Goal: Ask a question: Seek information or help from site administrators or community

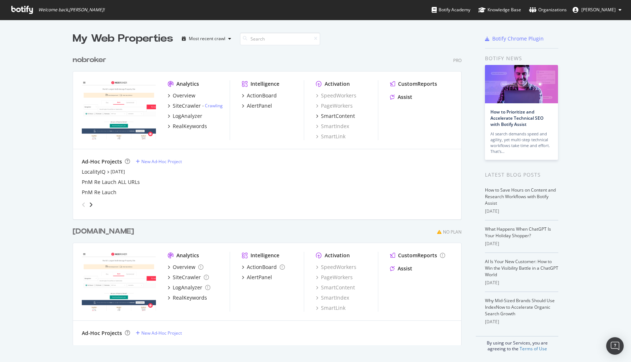
scroll to position [362, 631]
click at [189, 126] on div "RealKeywords" at bounding box center [190, 126] width 34 height 7
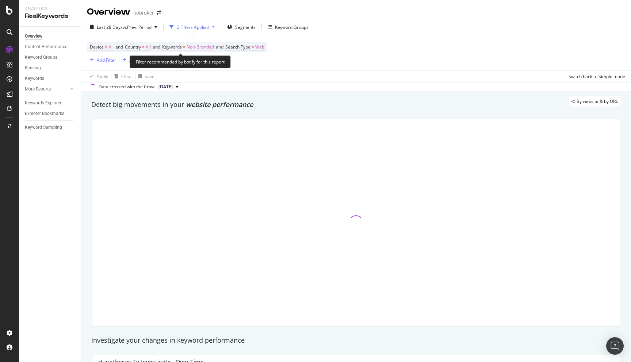
click at [209, 45] on span "Non-Branded" at bounding box center [199, 47] width 27 height 10
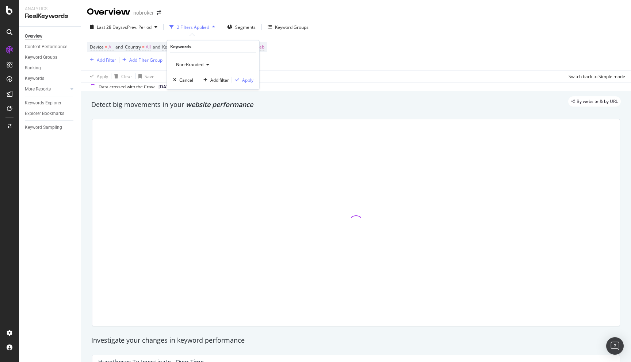
click at [183, 70] on button "Non-Branded" at bounding box center [192, 65] width 39 height 12
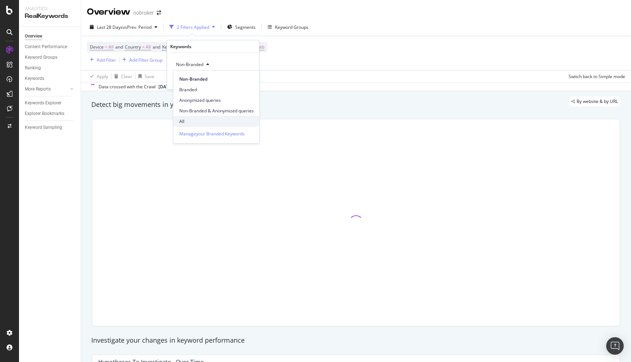
click at [190, 119] on span "All" at bounding box center [216, 121] width 74 height 7
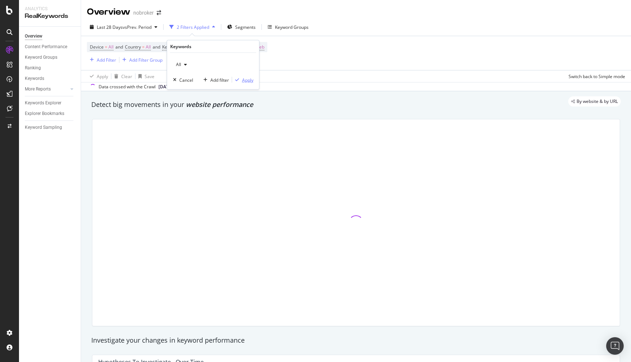
click at [247, 82] on div "Apply" at bounding box center [247, 80] width 11 height 6
click at [104, 59] on div "Add Filter" at bounding box center [106, 60] width 19 height 6
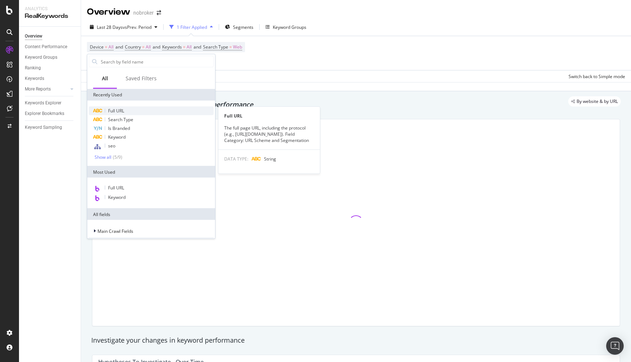
click at [128, 107] on div "Full URL" at bounding box center [151, 111] width 125 height 9
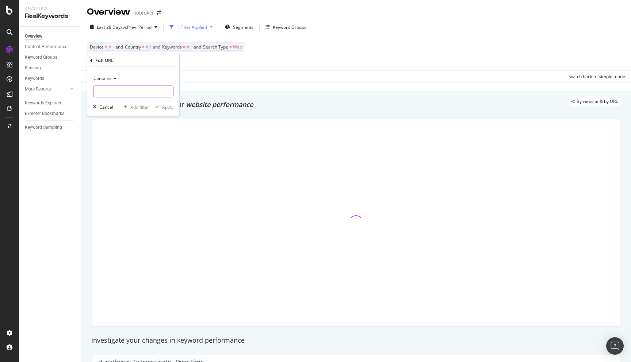
click at [112, 96] on input "text" at bounding box center [133, 92] width 80 height 12
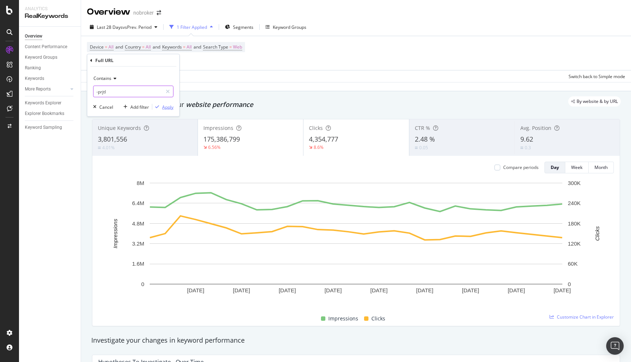
type input "-prjtl"
click at [161, 109] on div "button" at bounding box center [157, 107] width 10 height 4
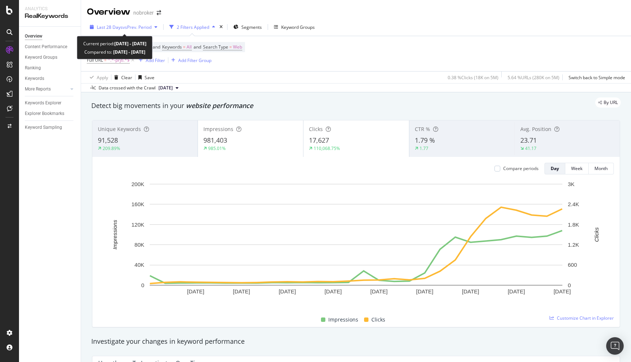
click at [139, 23] on div "Last 28 Days vs Prev. Period" at bounding box center [123, 27] width 73 height 11
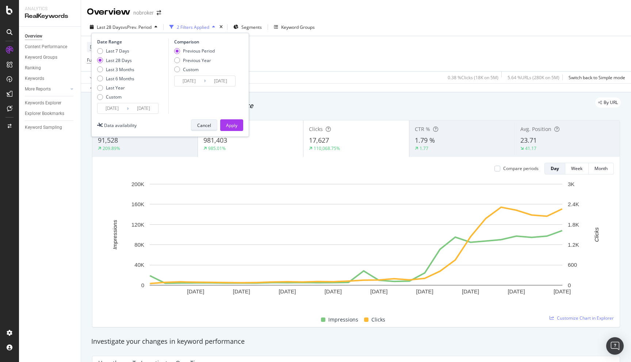
click at [205, 126] on div "Cancel" at bounding box center [204, 125] width 14 height 6
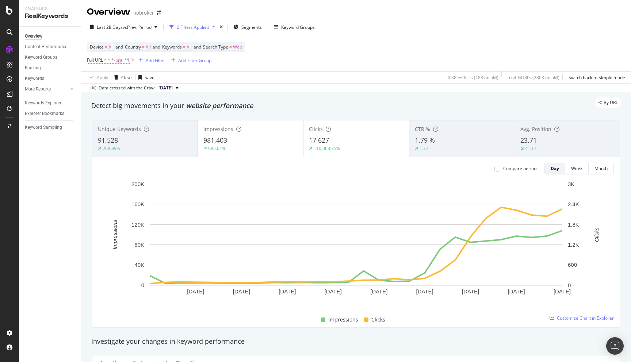
click at [460, 111] on div "Detect big movements in your website performance" at bounding box center [356, 105] width 536 height 17
click at [11, 12] on icon at bounding box center [9, 10] width 7 height 9
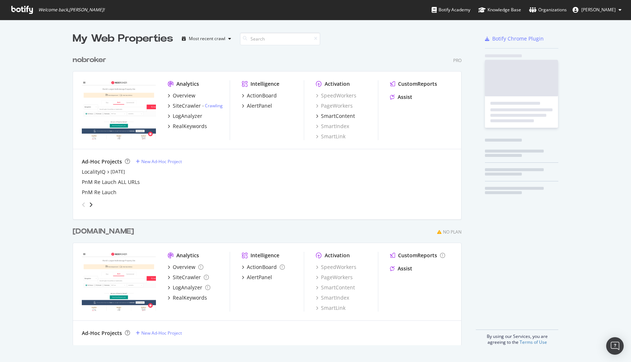
scroll to position [362, 631]
click at [209, 103] on link "Crawling" at bounding box center [214, 106] width 18 height 6
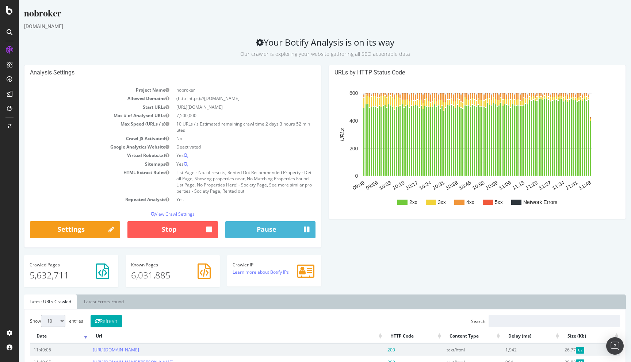
click at [366, 257] on div "Analysis Settings Project Name nobroker Allowed Domains (http|https)://www.nobr…" at bounding box center [324, 179] width 609 height 229
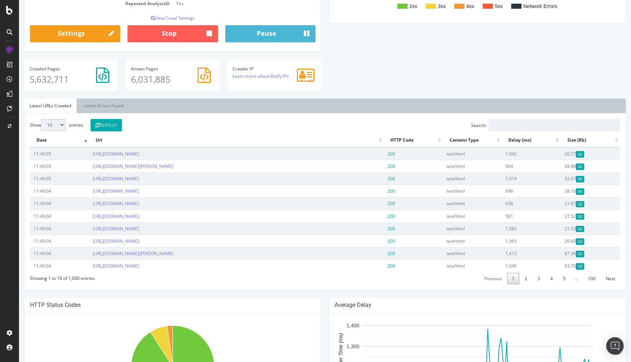
scroll to position [196, 0]
click at [70, 114] on div "Show 10 25 50 100 entries Refresh Search: Date Url HTTP Code Content Type Delay…" at bounding box center [324, 202] width 601 height 177
click at [57, 123] on select "10 25 50 100" at bounding box center [53, 125] width 24 height 12
select select "100"
click at [41, 119] on select "10 25 50 100" at bounding box center [53, 125] width 24 height 12
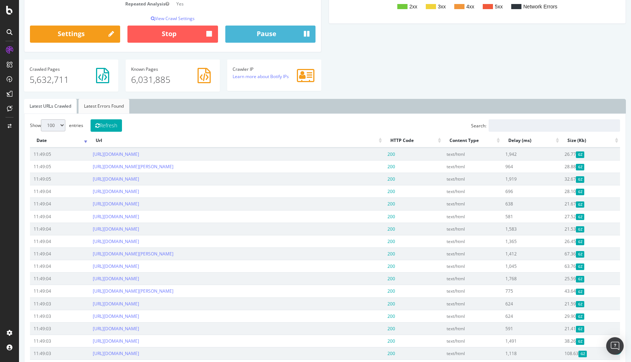
click at [104, 107] on link "Latest Errors Found" at bounding box center [103, 106] width 51 height 15
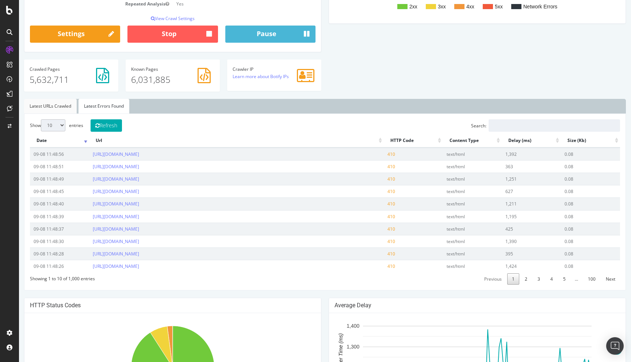
click at [67, 102] on link "Latest URLs Crawled" at bounding box center [50, 106] width 53 height 15
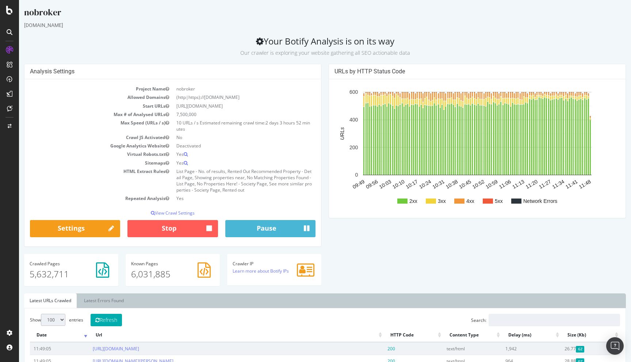
scroll to position [0, 0]
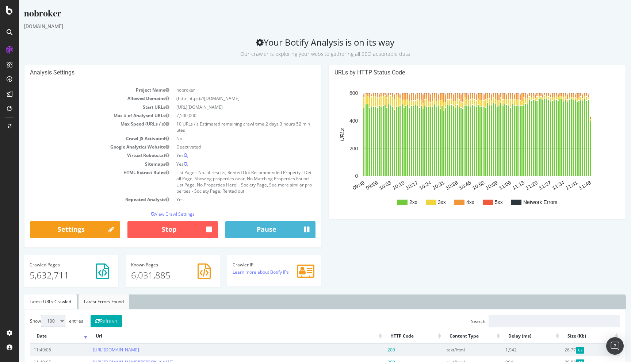
click at [81, 304] on link "Latest Errors Found" at bounding box center [103, 302] width 51 height 15
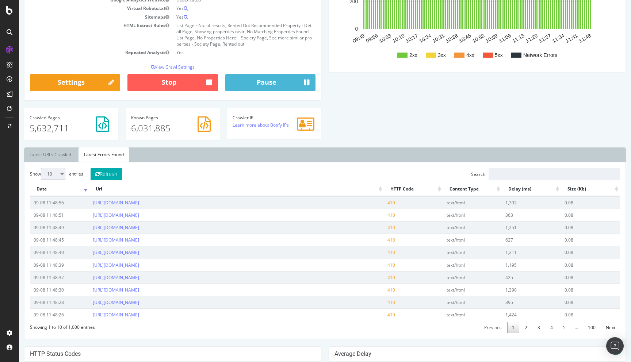
scroll to position [149, 0]
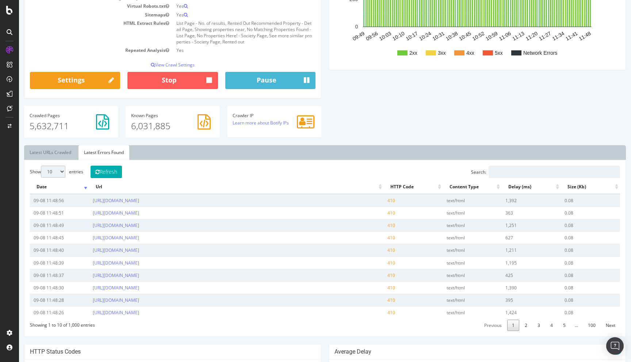
click at [55, 172] on select "10 25 50 100" at bounding box center [53, 172] width 24 height 12
select select "100"
click at [41, 166] on select "10 25 50 100" at bounding box center [53, 172] width 24 height 12
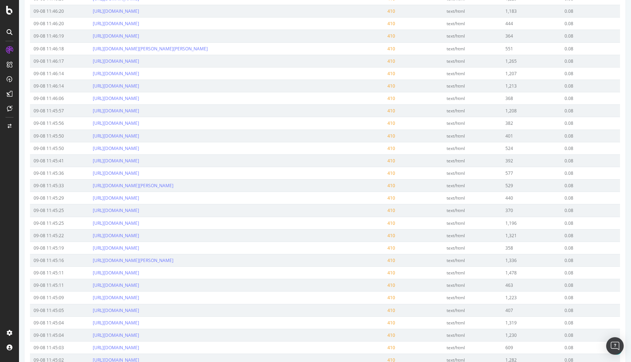
scroll to position [767, 0]
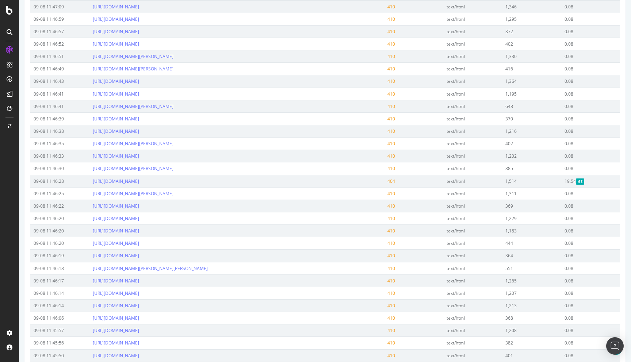
click at [91, 181] on td "https://www.nobroker.in/blog/taxation-of-nro-account/" at bounding box center [236, 181] width 295 height 12
copy link "https://www.nobroker.in/blog/taxation-of-nro-account/"
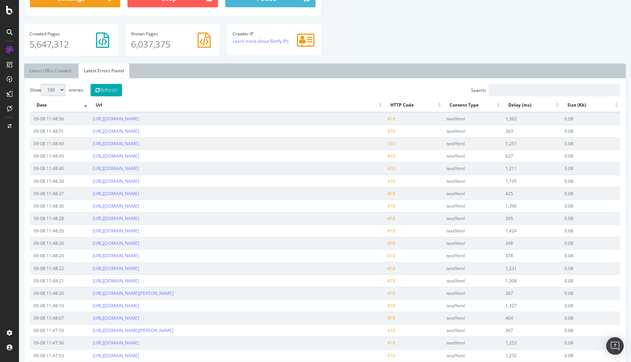
scroll to position [0, 0]
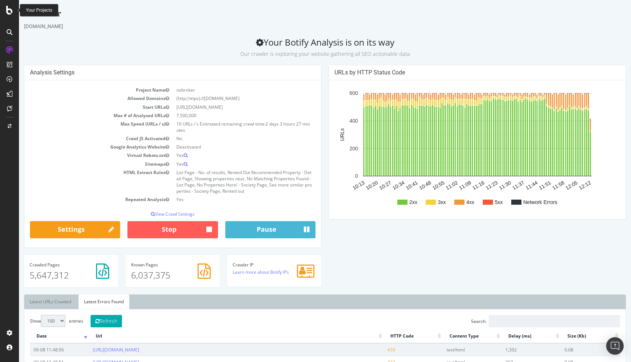
click at [9, 6] on icon at bounding box center [9, 10] width 7 height 9
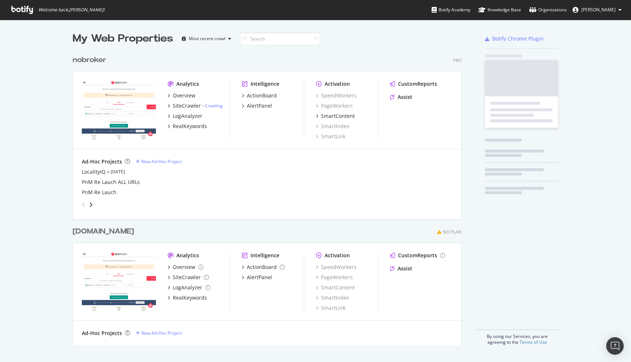
scroll to position [362, 631]
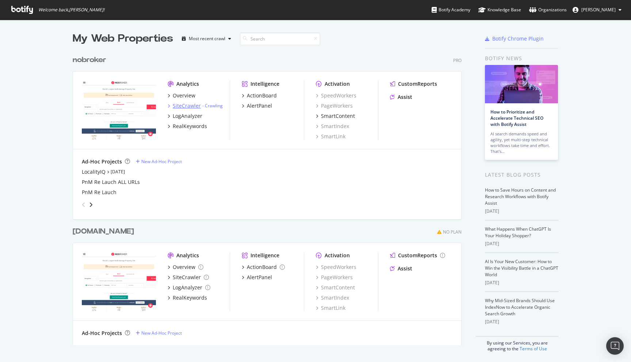
click at [186, 105] on div "SiteCrawler" at bounding box center [187, 105] width 28 height 7
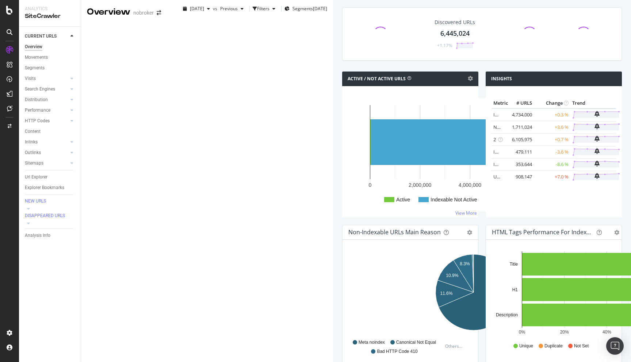
click at [355, 149] on div "Active / Not Active URLs Chart (by Value) Chart (by Percentage) Table Expand Ex…" at bounding box center [409, 148] width 143 height 153
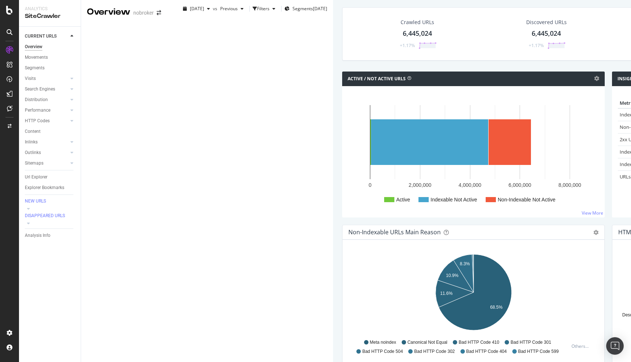
click at [356, 72] on div "Crawled URLs 6,445,024 +1.17% Discovered URLs 6,445,024 +1.17% % Active URLs 0.…" at bounding box center [607, 39] width 539 height 64
click at [257, 12] on div "Filters" at bounding box center [263, 8] width 12 height 6
click at [9, 107] on icon at bounding box center [9, 108] width 5 height 6
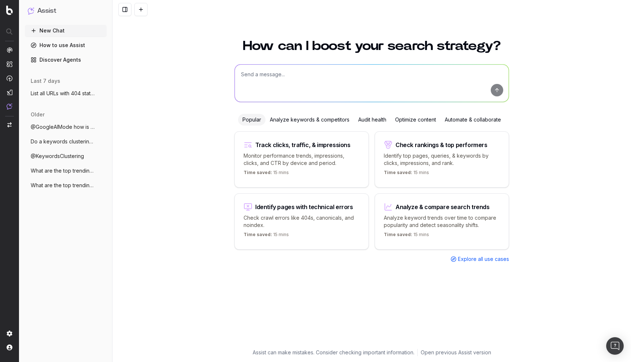
click at [316, 72] on textarea at bounding box center [372, 83] width 274 height 37
type textarea "In august month crawl give me those URLs which return 410 status and got redire…"
click at [499, 89] on button "submit" at bounding box center [497, 90] width 12 height 12
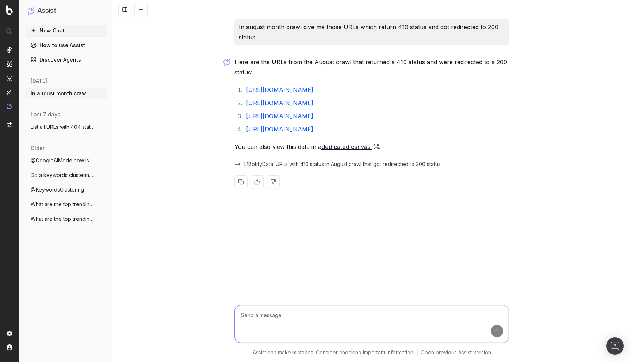
click at [348, 152] on link "dedicated canvas" at bounding box center [350, 147] width 58 height 10
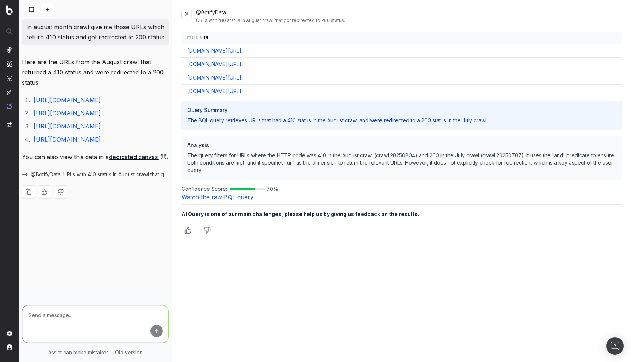
click at [80, 315] on textarea at bounding box center [95, 323] width 146 height 37
click at [81, 315] on textarea "no i don't want to comapre" at bounding box center [95, 323] width 146 height 37
click at [38, 325] on textarea "no i don't want to compare aug vs july, i want to etiview URLs which gave 410 s…" at bounding box center [95, 323] width 146 height 37
click at [33, 321] on textarea "no i don't want to compare aug vs july, i want to retiview URLs which gave 410 …" at bounding box center [95, 323] width 146 height 37
click at [36, 324] on textarea "no i don't want to compare aug vs july, i want to retiview URLs which gave 410 …" at bounding box center [95, 323] width 146 height 37
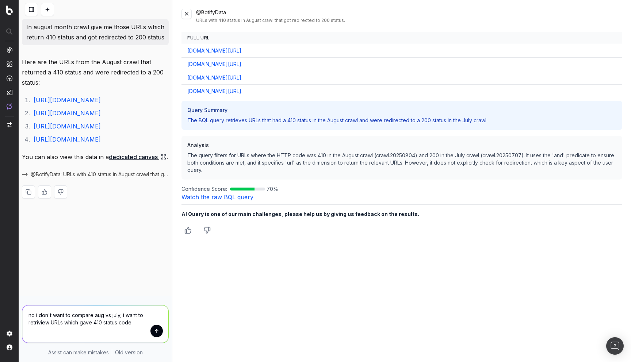
click at [47, 324] on textarea "no i don't want to compare aug vs july, i want to retriview URLs which gave 410…" at bounding box center [95, 323] width 146 height 37
click at [143, 323] on textarea "no i don't want to compare aug vs july, i want to retrivied URLs which gave 410…" at bounding box center [95, 323] width 146 height 37
click at [34, 323] on textarea "no i don't want to compare aug vs july, i want to retrivied URLs which gave 410…" at bounding box center [95, 323] width 146 height 37
type textarea "no i don't want to compare aug vs july, i want to retrieved URLs which gave 410…"
click at [146, 326] on textarea "no i don't want to compare aug vs july, i want to retrieved URLs which gave 410…" at bounding box center [95, 323] width 146 height 37
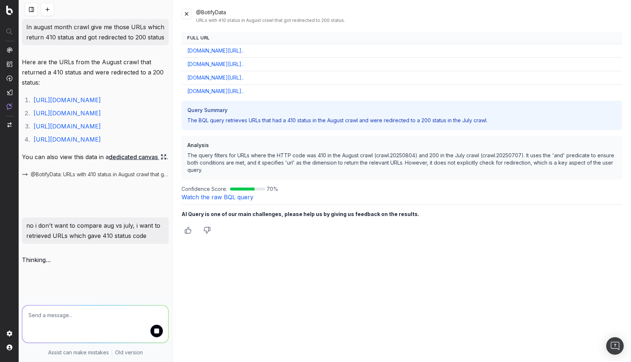
scroll to position [23, 0]
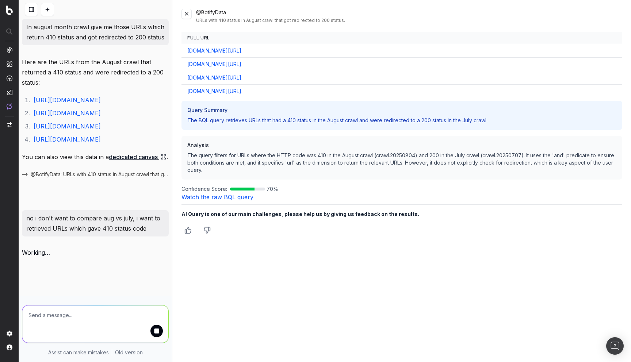
click at [186, 14] on button at bounding box center [186, 14] width 10 height 10
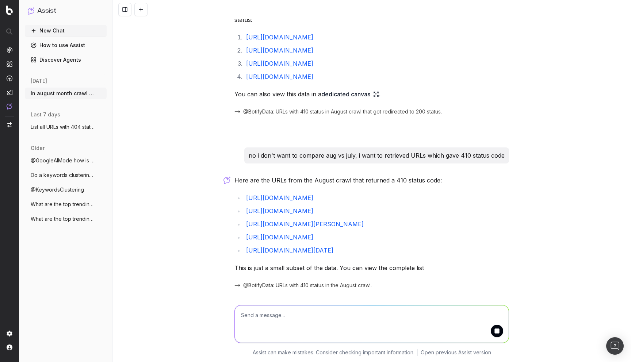
scroll to position [98, 0]
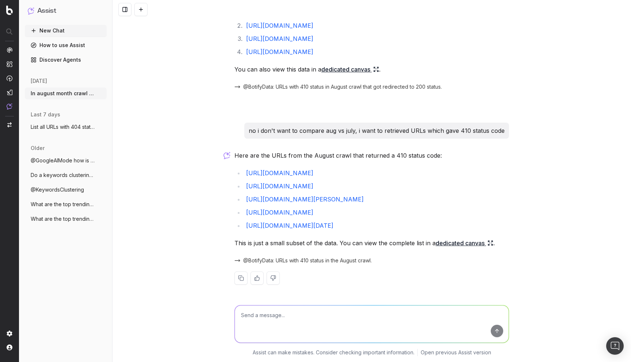
click at [466, 242] on link "dedicated canvas" at bounding box center [464, 243] width 58 height 10
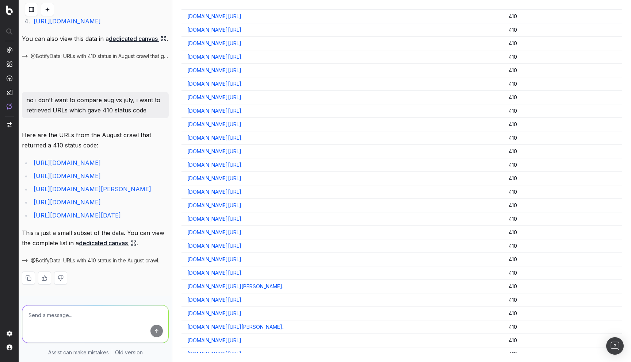
scroll to position [0, 0]
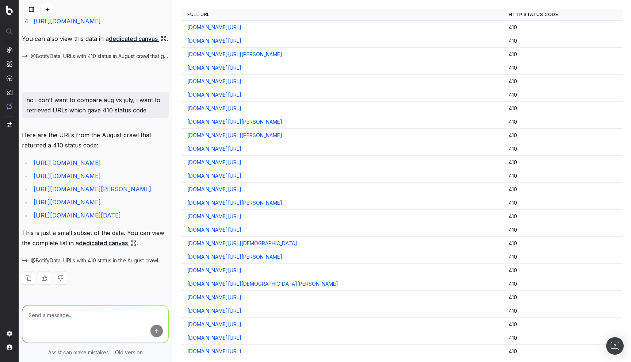
click at [241, 190] on link "www.nobroker.in/1-rk-house-for-rent-in-devatabowli_hyderabad" at bounding box center [214, 189] width 54 height 7
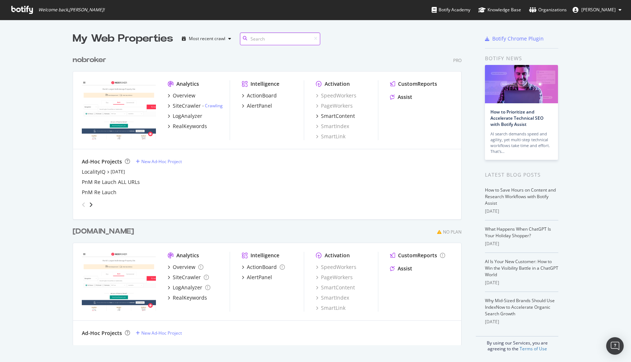
scroll to position [299, 395]
click at [184, 104] on div "SiteCrawler" at bounding box center [187, 105] width 28 height 7
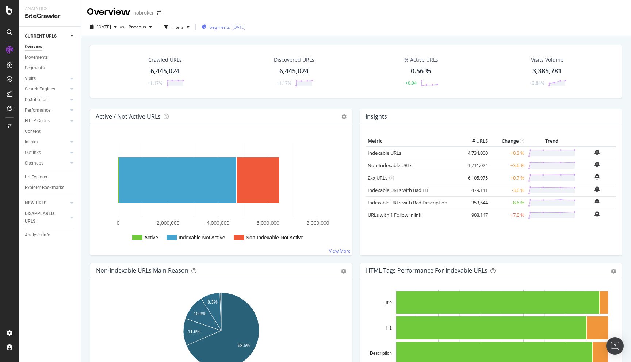
click at [230, 27] on span "Segments" at bounding box center [219, 27] width 20 height 6
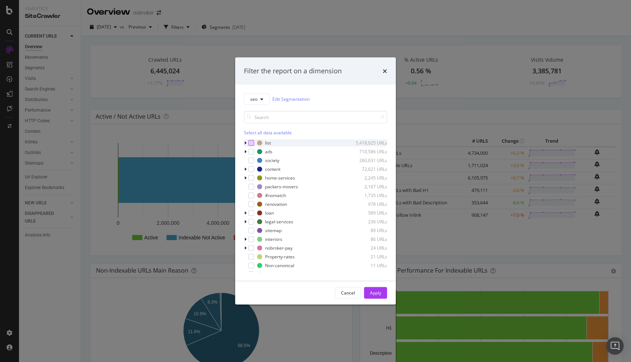
click at [250, 143] on div "modal" at bounding box center [251, 143] width 6 height 6
click at [371, 292] on div "Apply" at bounding box center [375, 293] width 11 height 6
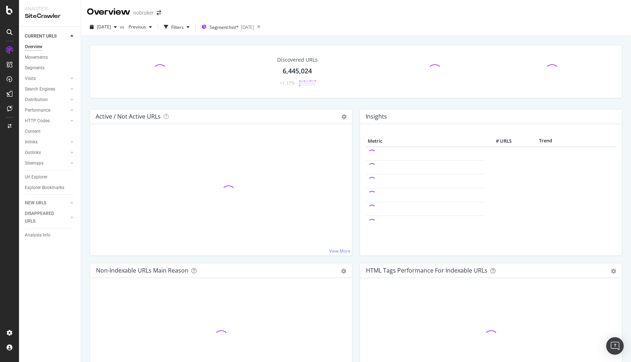
click at [354, 254] on div "Active / Not Active URLs Chart (by Value) Chart (by Percentage) Table Expand Ex…" at bounding box center [221, 186] width 270 height 154
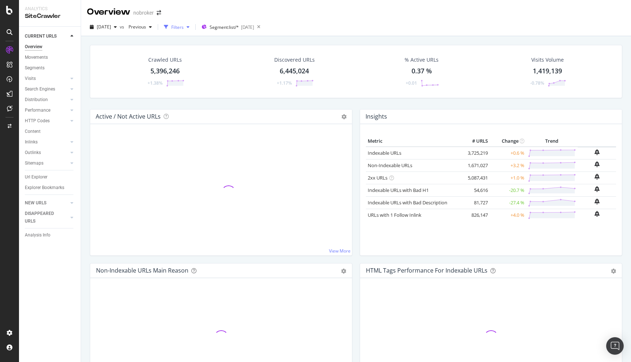
click at [184, 25] on div "Filters" at bounding box center [177, 27] width 12 height 6
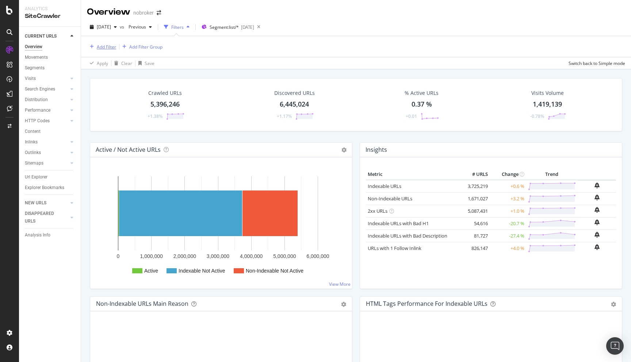
click at [108, 46] on div "Add Filter" at bounding box center [106, 47] width 19 height 6
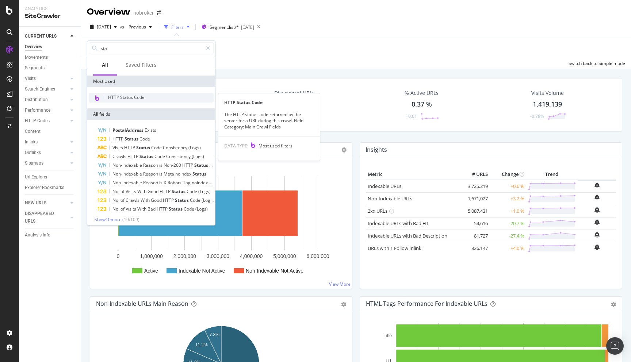
type input "sta"
click at [122, 94] on span "HTTP Status Code" at bounding box center [126, 97] width 36 height 6
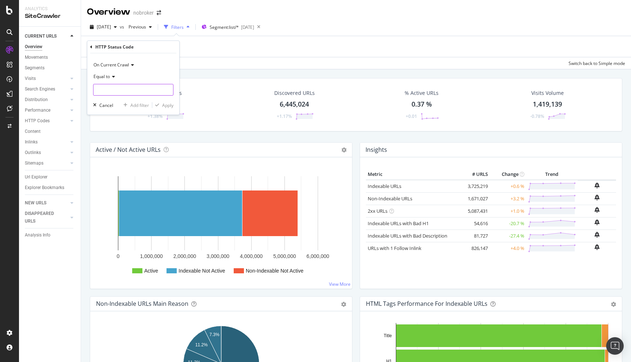
click at [113, 90] on input "number" at bounding box center [133, 90] width 80 height 12
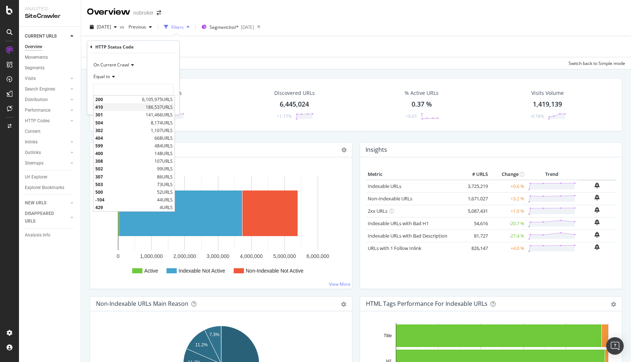
click at [108, 106] on span "410" at bounding box center [119, 107] width 49 height 6
type input "410"
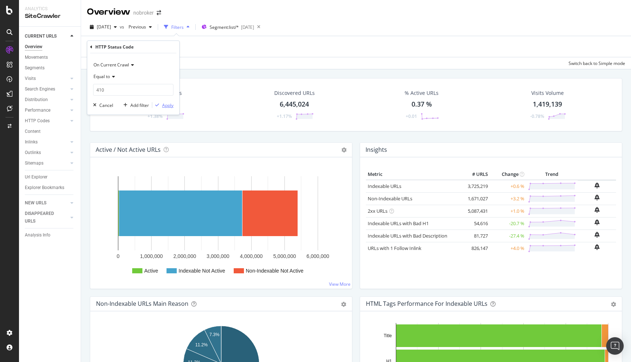
click at [164, 106] on div "Apply" at bounding box center [167, 105] width 11 height 6
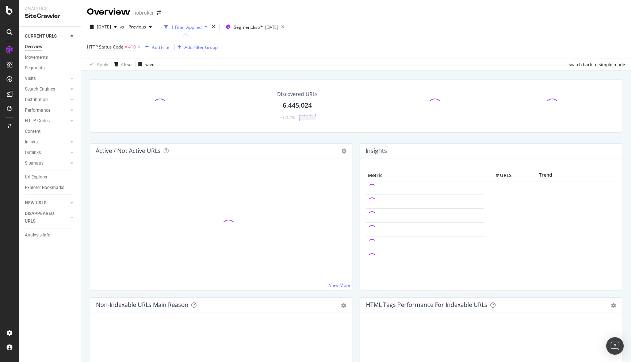
click at [85, 134] on div "Discovered URLs 6,445,024 +1.17% Active / Not Active URLs Chart (by Value) Char…" at bounding box center [356, 251] width 550 height 362
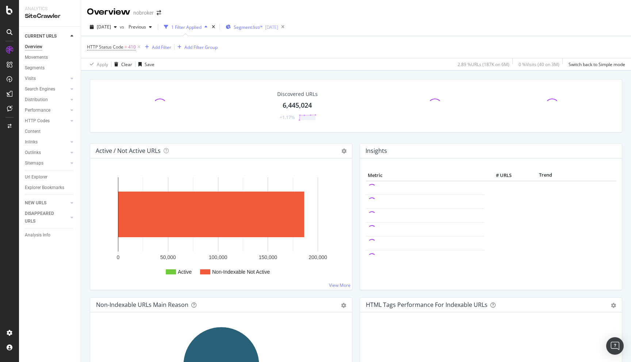
click at [263, 23] on div "Segment: list/* [DATE]" at bounding box center [252, 27] width 53 height 11
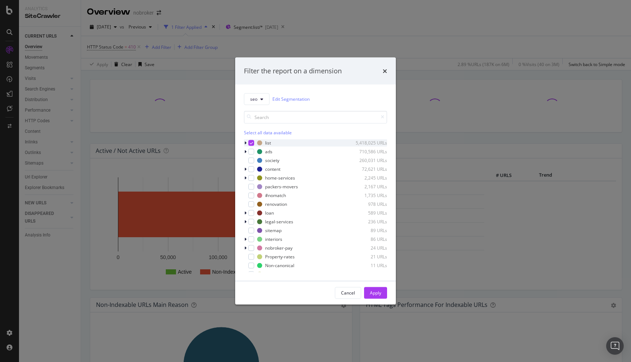
click at [246, 144] on icon "modal" at bounding box center [245, 143] width 2 height 4
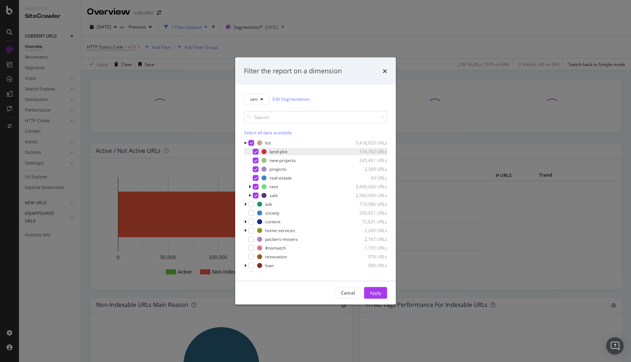
click at [255, 154] on div "modal" at bounding box center [256, 152] width 6 height 6
click at [255, 161] on icon "modal" at bounding box center [255, 160] width 3 height 4
click at [255, 168] on icon "modal" at bounding box center [255, 169] width 3 height 4
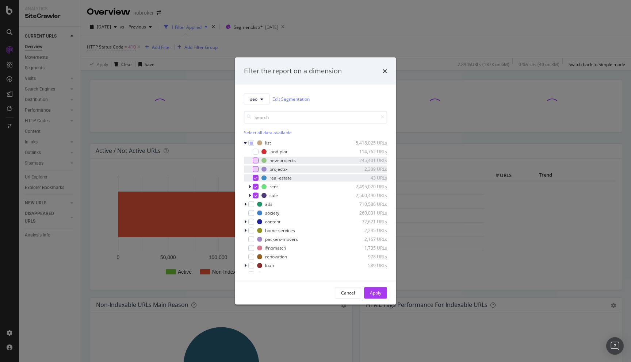
click at [256, 180] on div "modal" at bounding box center [256, 178] width 6 height 6
click at [256, 194] on icon "modal" at bounding box center [255, 195] width 3 height 4
click at [376, 293] on div "Apply" at bounding box center [375, 293] width 11 height 6
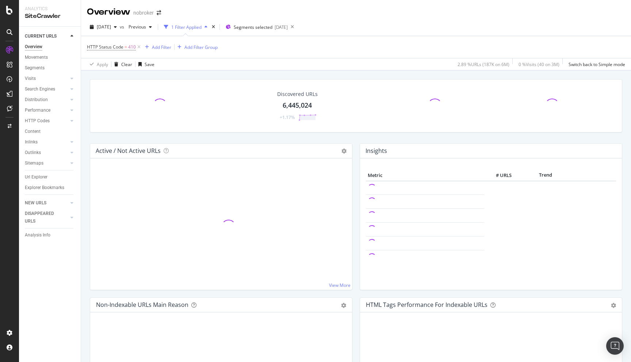
click at [85, 131] on div "Discovered URLs 6,445,024 +1.17% Active / Not Active URLs Chart (by Value) Char…" at bounding box center [356, 251] width 550 height 362
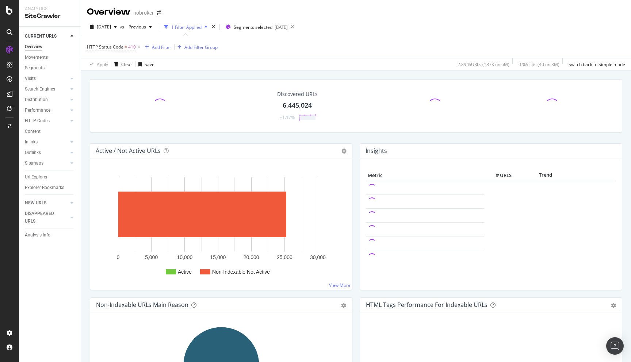
click at [85, 140] on div "Discovered URLs 6,445,024 +1.17% Active / Not Active URLs Chart (by Value) Char…" at bounding box center [356, 251] width 550 height 362
click at [353, 198] on div "Active / Not Active URLs Chart (by Value) Chart (by Percentage) Table Expand Ex…" at bounding box center [221, 220] width 270 height 154
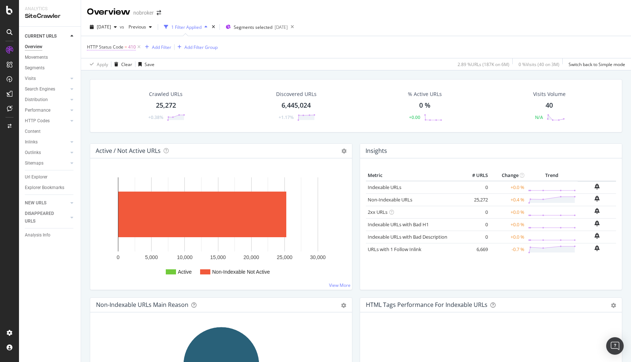
click at [125, 45] on span "=" at bounding box center [125, 47] width 3 height 6
click at [110, 77] on span "Equal to" at bounding box center [101, 76] width 16 height 6
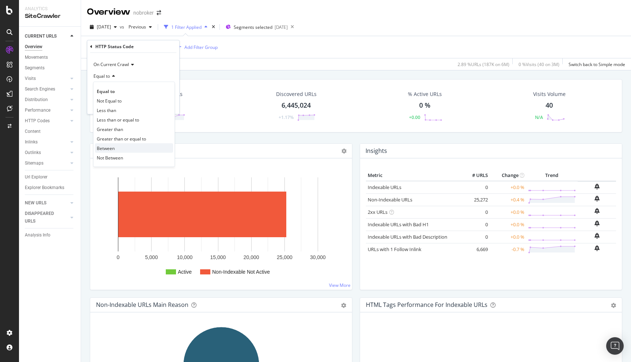
click at [109, 147] on span "Between" at bounding box center [106, 148] width 18 height 6
drag, startPoint x: 106, startPoint y: 86, endPoint x: 101, endPoint y: 88, distance: 5.2
click at [101, 88] on input "0" at bounding box center [133, 90] width 80 height 12
type input "400"
drag, startPoint x: 108, startPoint y: 111, endPoint x: 96, endPoint y: 110, distance: 12.0
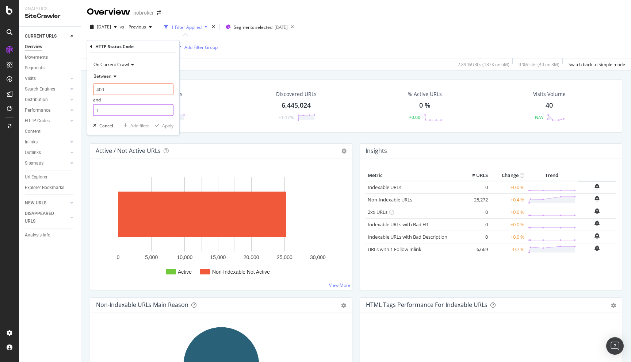
click at [96, 110] on input "1" at bounding box center [133, 110] width 80 height 12
type input "499"
click at [167, 126] on div "Apply" at bounding box center [167, 125] width 11 height 6
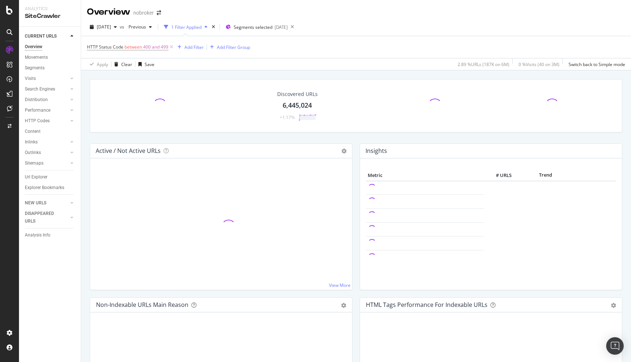
click at [88, 132] on div "Discovered URLs 6,445,024 +1.17%" at bounding box center [355, 111] width 539 height 64
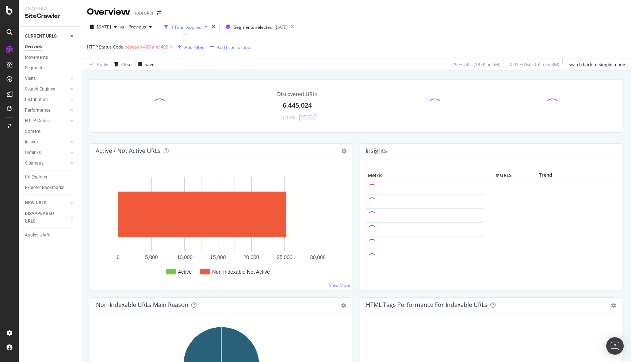
click at [85, 136] on div "Discovered URLs 6,445,024 +1.17% Active / Not Active URLs Chart (by Value) Char…" at bounding box center [356, 251] width 550 height 362
click at [109, 24] on span "[DATE]" at bounding box center [104, 27] width 14 height 6
click at [90, 132] on div "Crawled URLs 25,277 +0.39% Discovered URLs 6,445,024 +1.17% % Active URLs 0 % +…" at bounding box center [356, 105] width 532 height 53
click at [85, 139] on div "Crawled URLs 25,277 +0.39% Discovered URLs 6,445,024 +1.17% % Active URLs 0 % +…" at bounding box center [356, 251] width 550 height 362
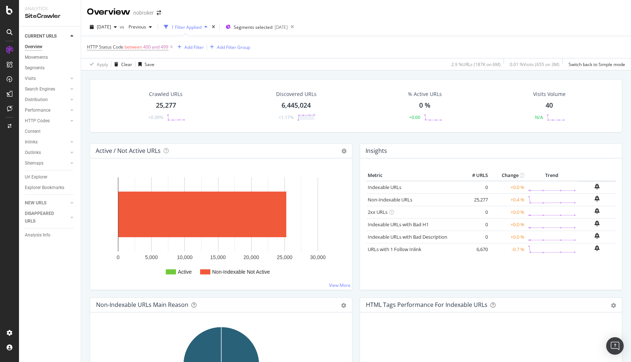
click at [82, 148] on div "Crawled URLs 25,277 +0.39% Discovered URLs 6,445,024 +1.17% % Active URLs 0 % +…" at bounding box center [356, 251] width 550 height 362
click at [357, 286] on div "Insights Metric # URLS Change Trend Indexable URLs 0 +0.0 % Non-Indexable URLs …" at bounding box center [491, 220] width 270 height 154
click at [355, 236] on div "Active / Not Active URLs Chart (by Value) Chart (by Percentage) Table Expand Ex…" at bounding box center [221, 220] width 270 height 154
